Goal: Task Accomplishment & Management: Complete application form

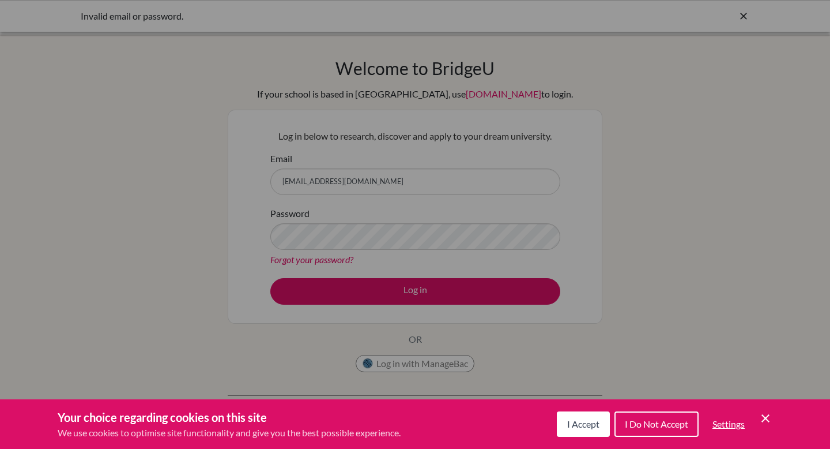
click at [581, 434] on button "I Accept" at bounding box center [583, 423] width 53 height 25
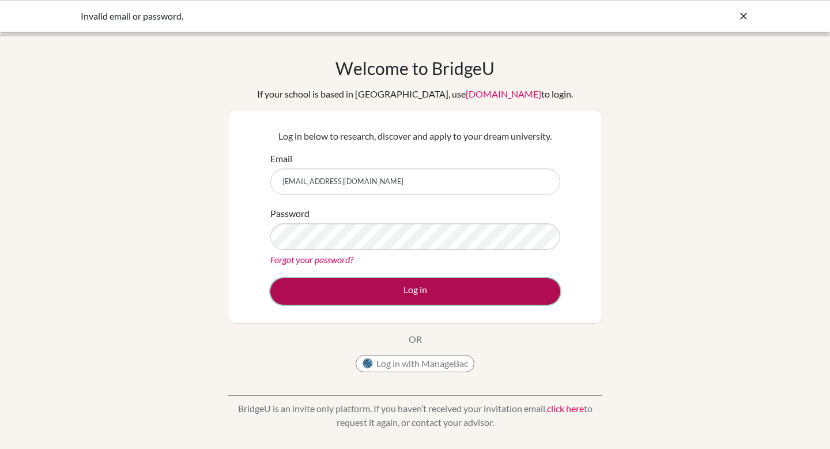
click at [469, 289] on button "Log in" at bounding box center [415, 291] width 290 height 27
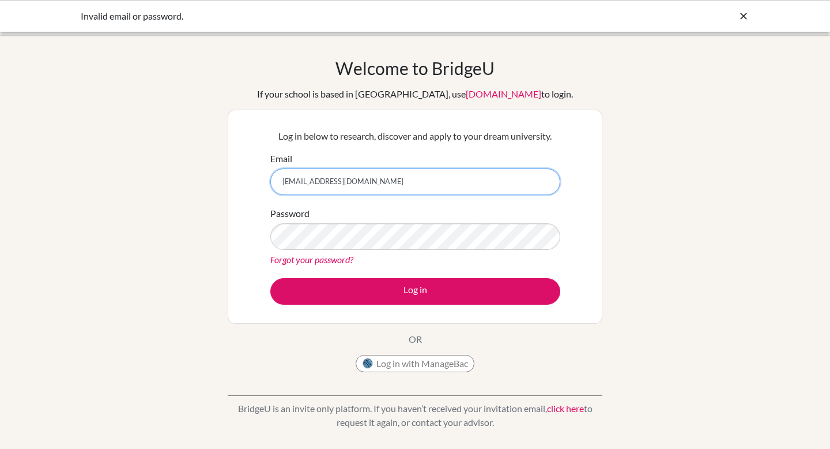
drag, startPoint x: 411, startPoint y: 186, endPoint x: 261, endPoint y: 176, distance: 150.2
click at [261, 176] on div "Log in below to research, discover and apply to your dream university. Email ch…" at bounding box center [415, 217] width 375 height 214
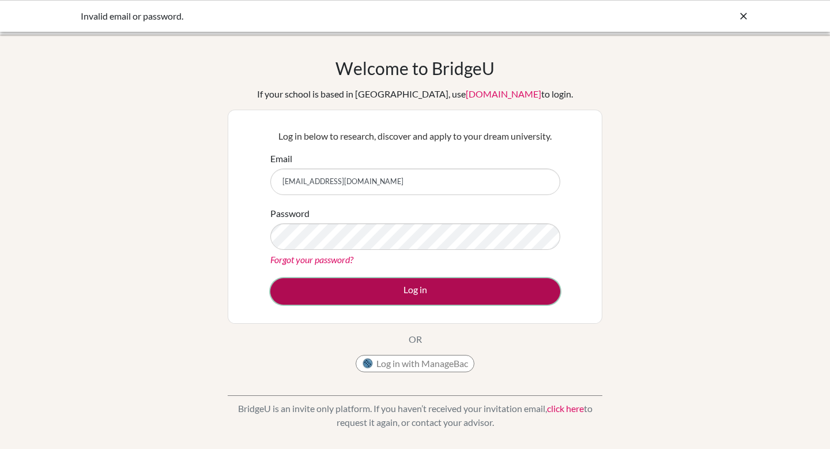
click at [327, 284] on button "Log in" at bounding box center [415, 291] width 290 height 27
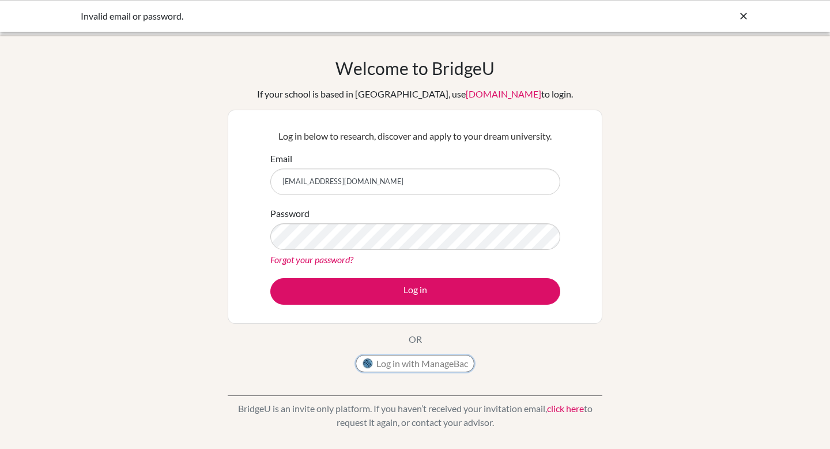
click at [392, 370] on button "Log in with ManageBac" at bounding box center [415, 363] width 119 height 17
click at [235, 232] on div "Log in below to research, discover and apply to your dream university. Email ch…" at bounding box center [415, 217] width 375 height 214
click at [349, 276] on form "Email christopher_2510019@mis.sch.id Password Forgot your password? Log in" at bounding box center [415, 228] width 290 height 153
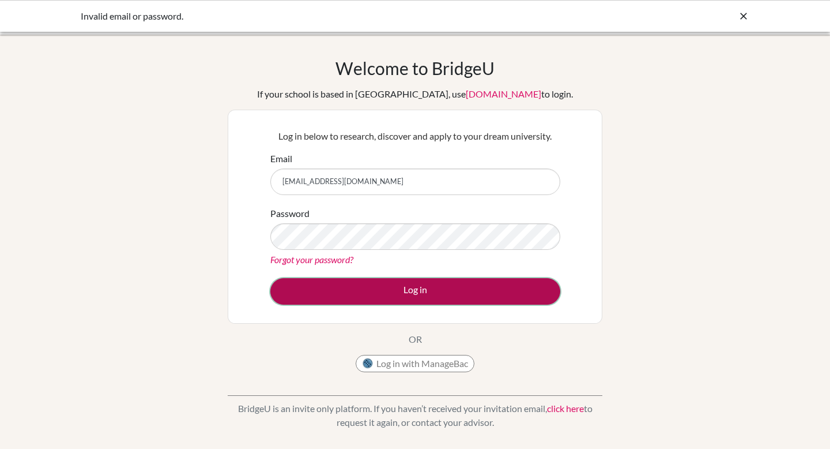
click at [344, 286] on button "Log in" at bounding box center [415, 291] width 290 height 27
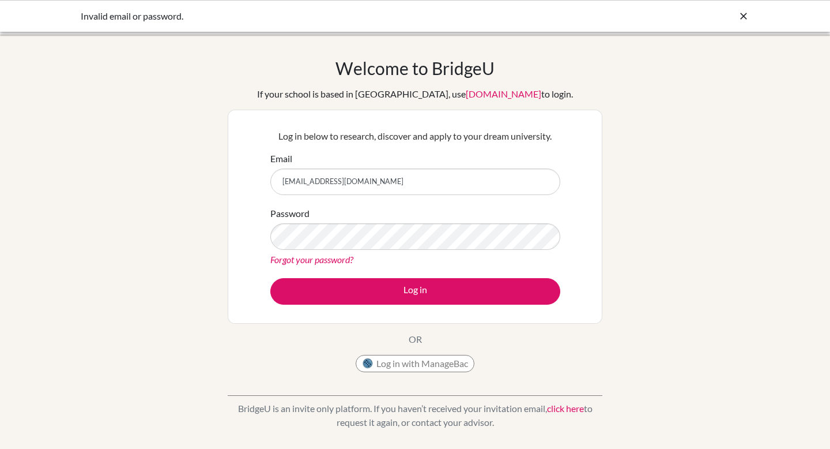
click at [329, 256] on link "Forgot your password?" at bounding box center [311, 259] width 83 height 11
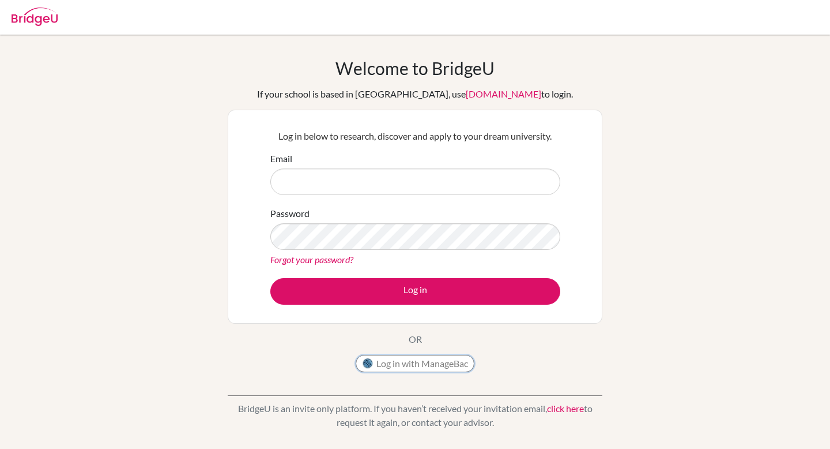
click at [392, 360] on button "Log in with ManageBac" at bounding box center [415, 363] width 119 height 17
